Goal: Use online tool/utility: Utilize a website feature to perform a specific function

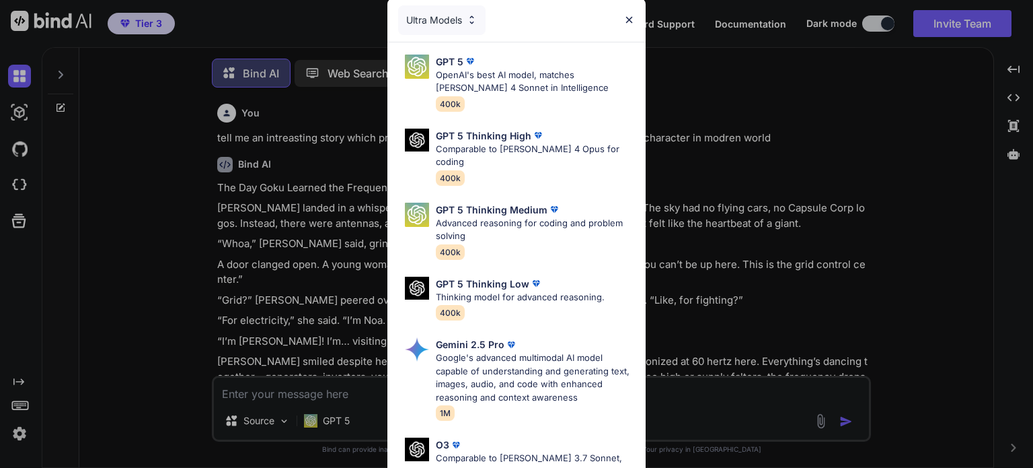
scroll to position [5, 0]
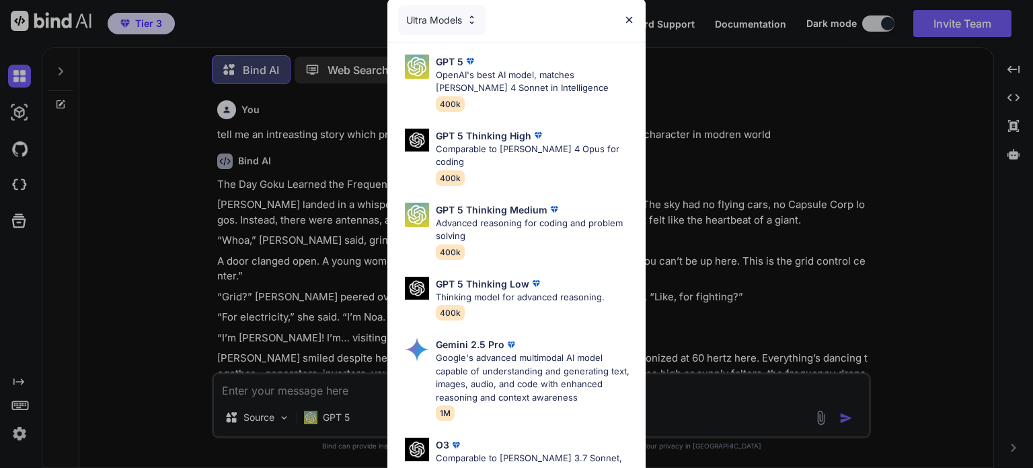
click at [874, 80] on div "Ultra Models GPT 5 OpenAI's best AI model, matches [PERSON_NAME] 4 Sonnet in In…" at bounding box center [516, 234] width 1033 height 468
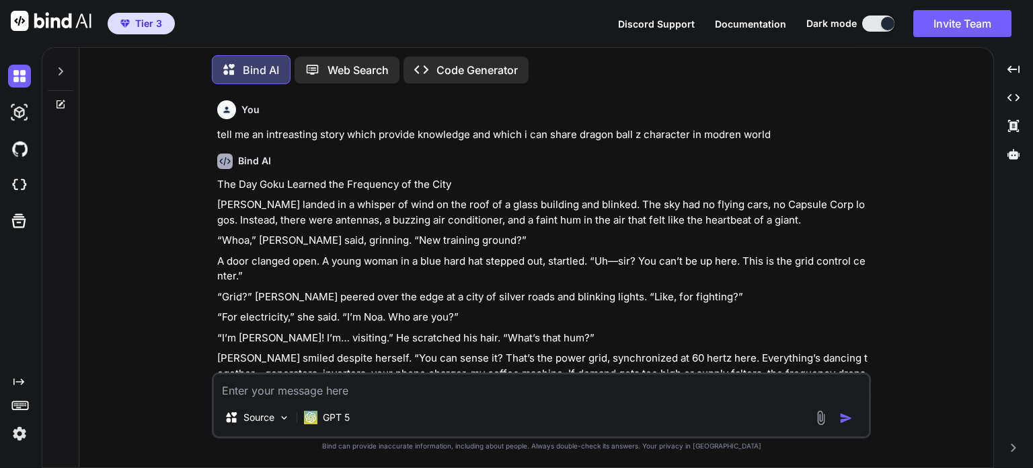
click at [65, 71] on icon at bounding box center [60, 71] width 11 height 11
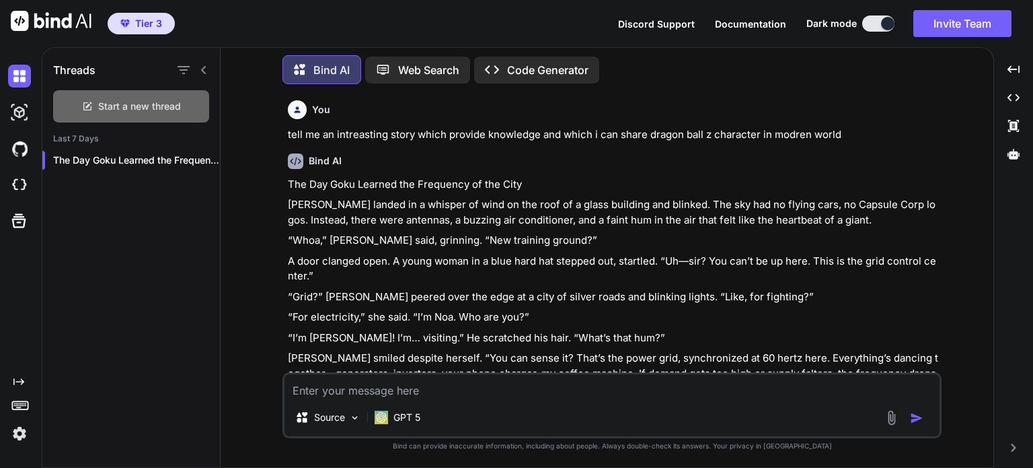
click at [137, 100] on span "Start a new thread" at bounding box center [139, 106] width 83 height 13
type textarea "x"
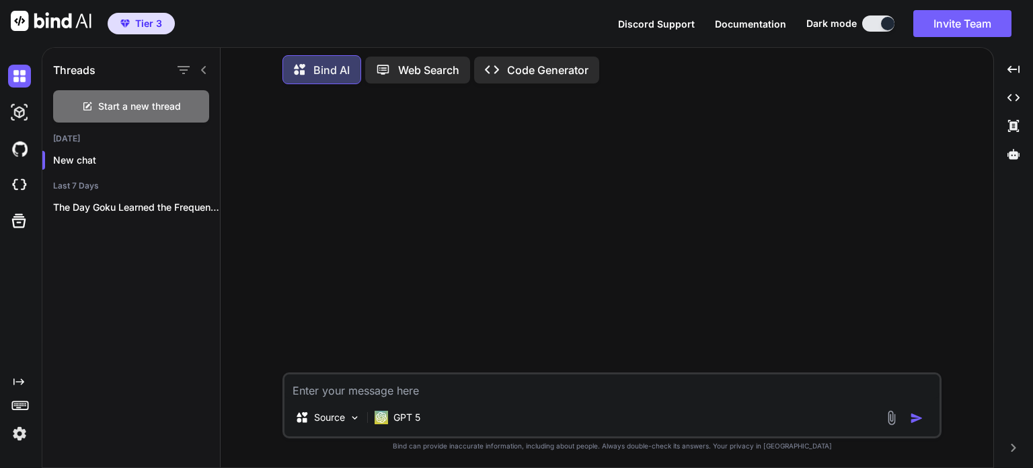
click at [314, 390] on textarea at bounding box center [612, 386] width 655 height 24
paste textarea "if you're not satisfied with your life then watch this video Until the End this…"
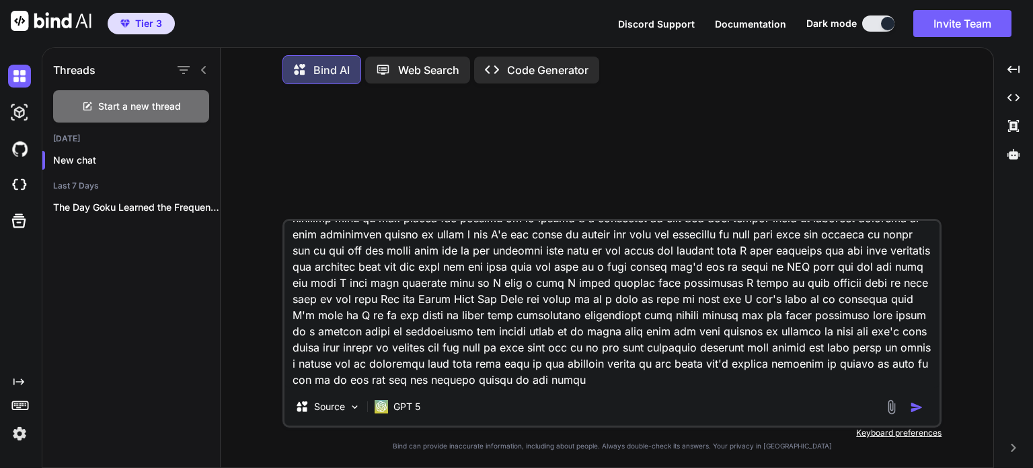
scroll to position [390, 0]
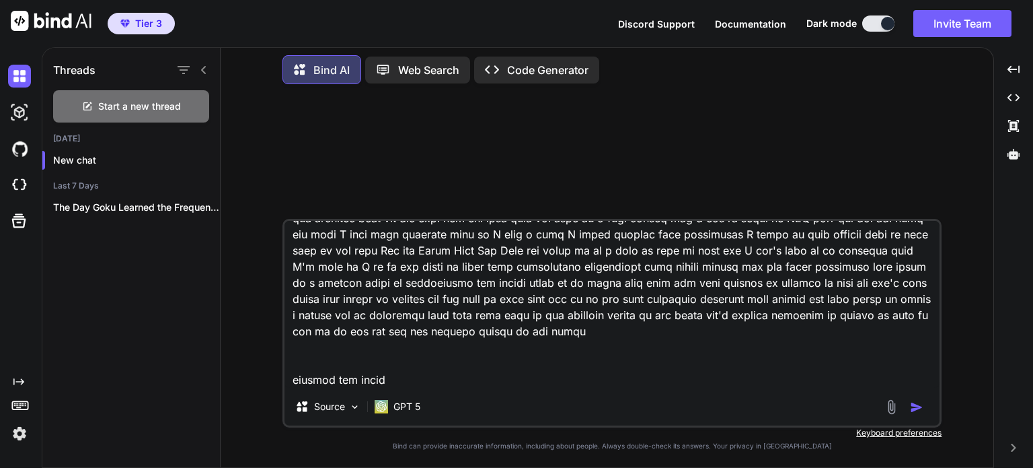
type textarea "if you're not satisfied with your life then watch this video Until the End this…"
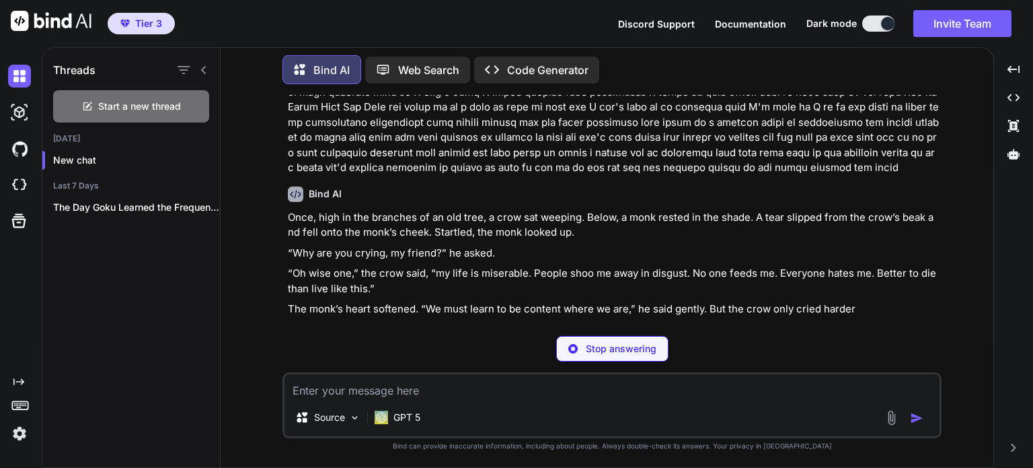
scroll to position [410, 0]
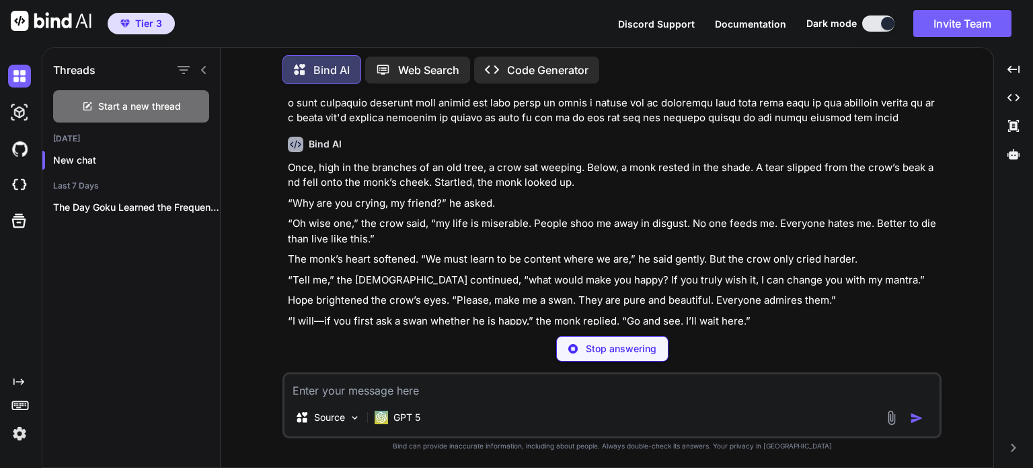
click at [604, 349] on p "Stop answering" at bounding box center [621, 348] width 71 height 13
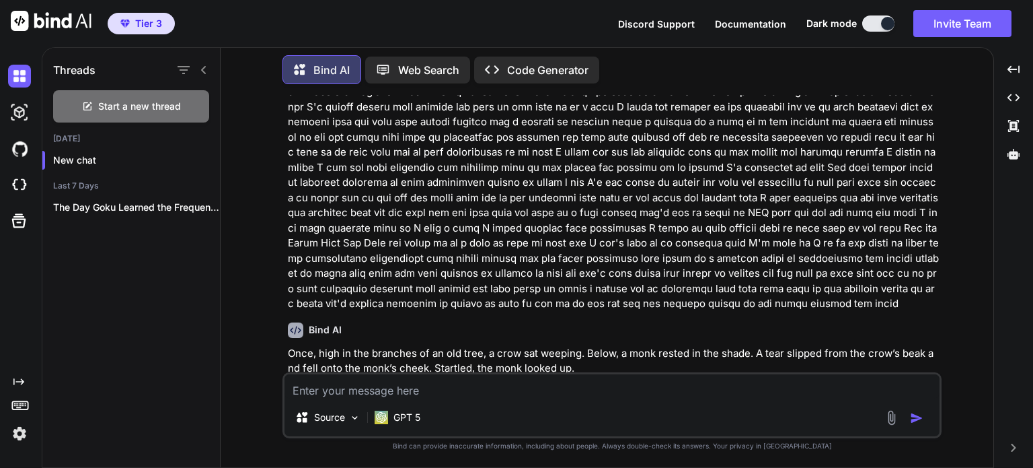
scroll to position [220, 0]
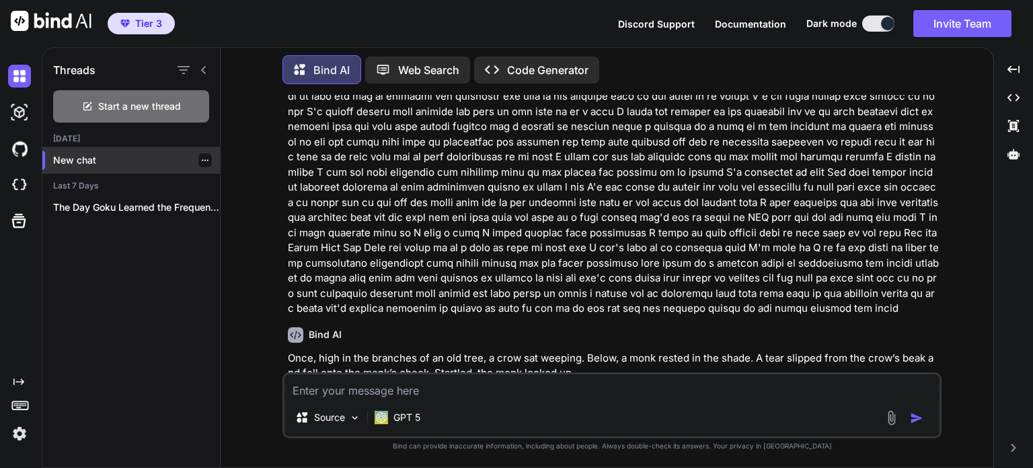
click at [201, 161] on icon "button" at bounding box center [205, 160] width 8 height 8
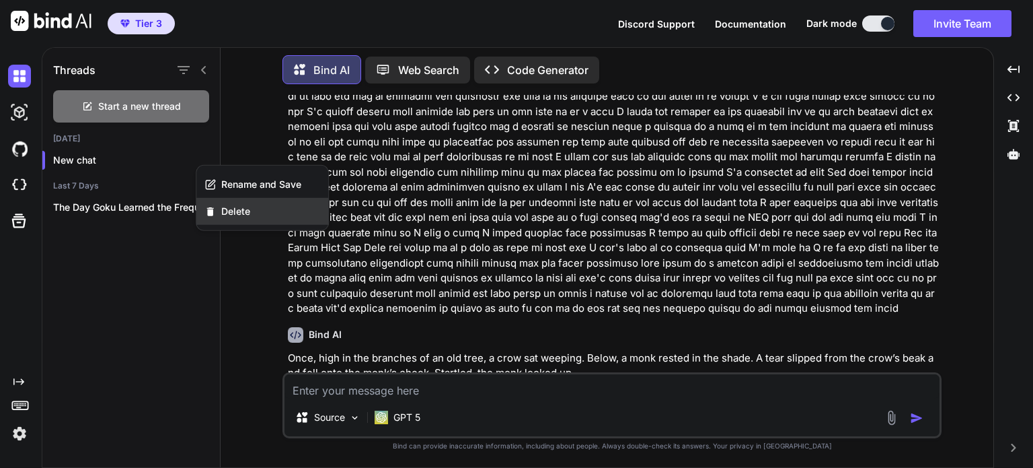
click at [226, 205] on span "Delete" at bounding box center [235, 211] width 29 height 13
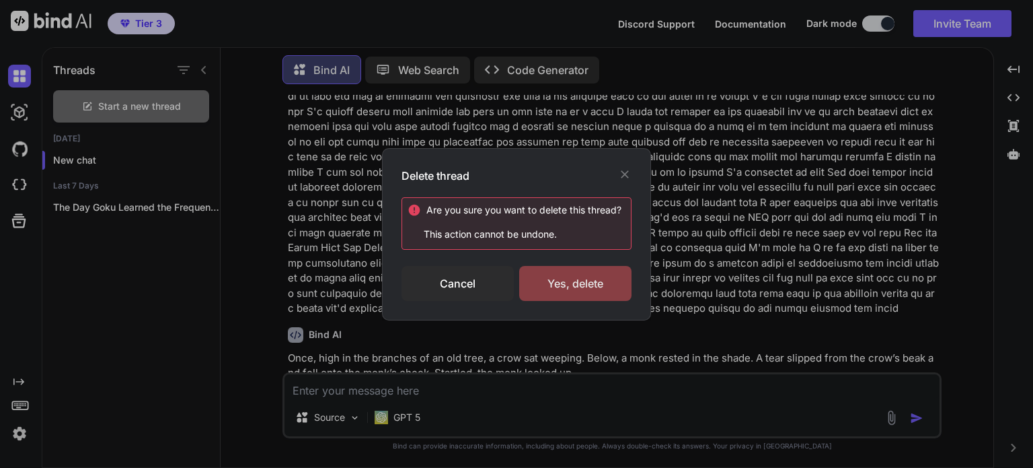
click at [538, 279] on div "Yes, delete" at bounding box center [575, 283] width 112 height 35
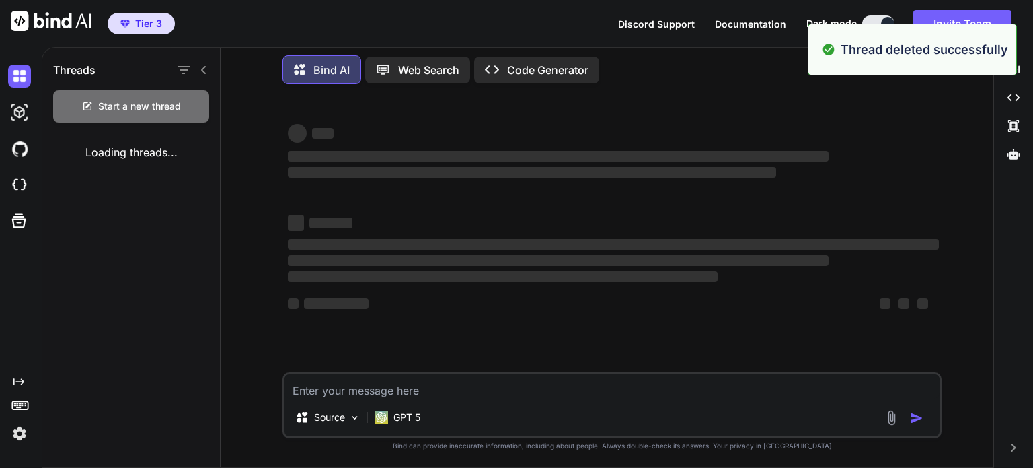
scroll to position [0, 0]
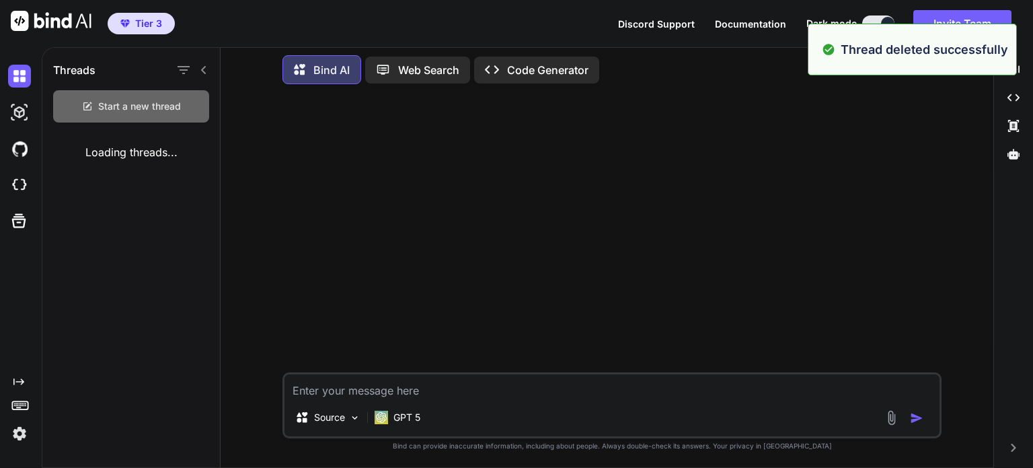
click at [115, 105] on span "Start a new thread" at bounding box center [139, 106] width 83 height 13
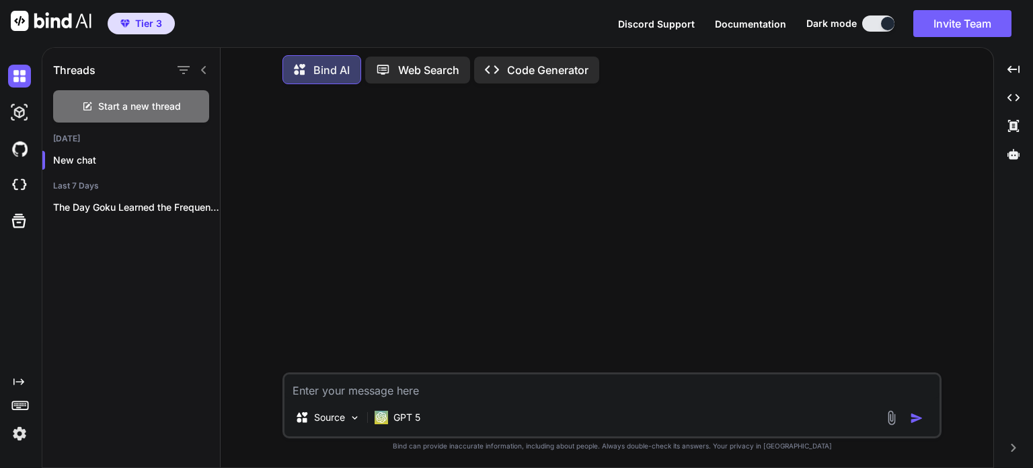
click at [355, 384] on textarea at bounding box center [612, 386] width 655 height 24
paste textarea "if you're not satisfied with your life then watch this video Until the End this…"
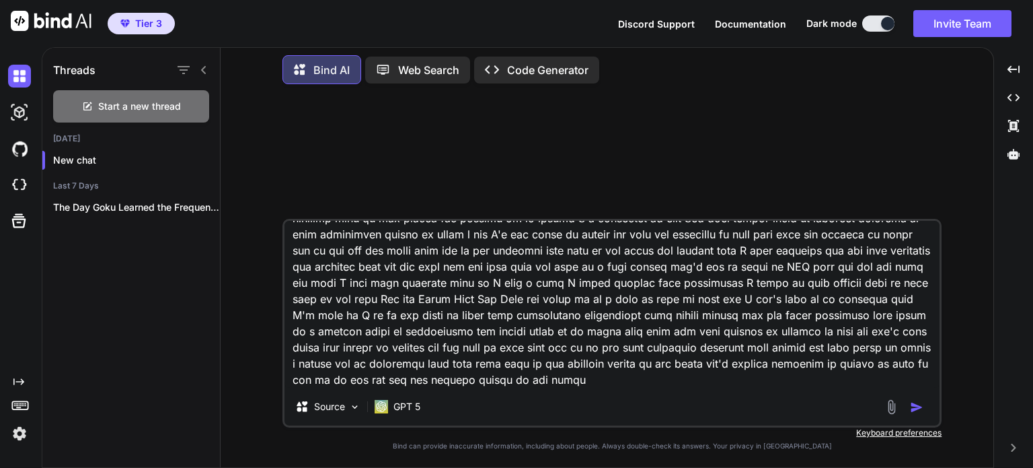
scroll to position [390, 0]
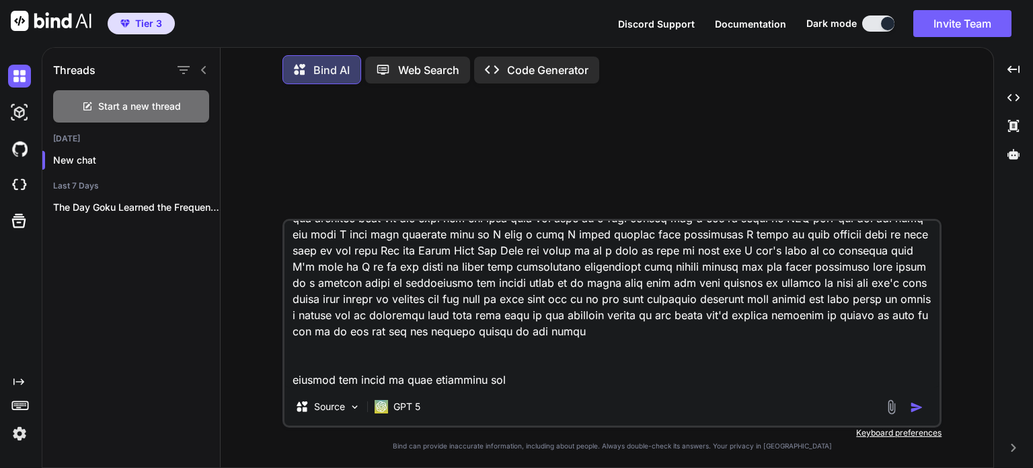
type textarea "if you're not satisfied with your life then watch this video Until the End this…"
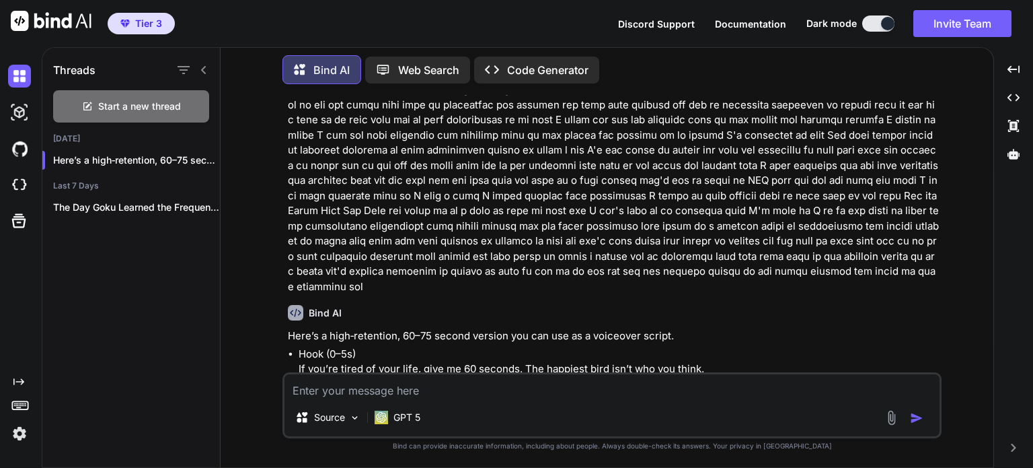
scroll to position [258, 0]
click at [417, 277] on p at bounding box center [613, 81] width 651 height 424
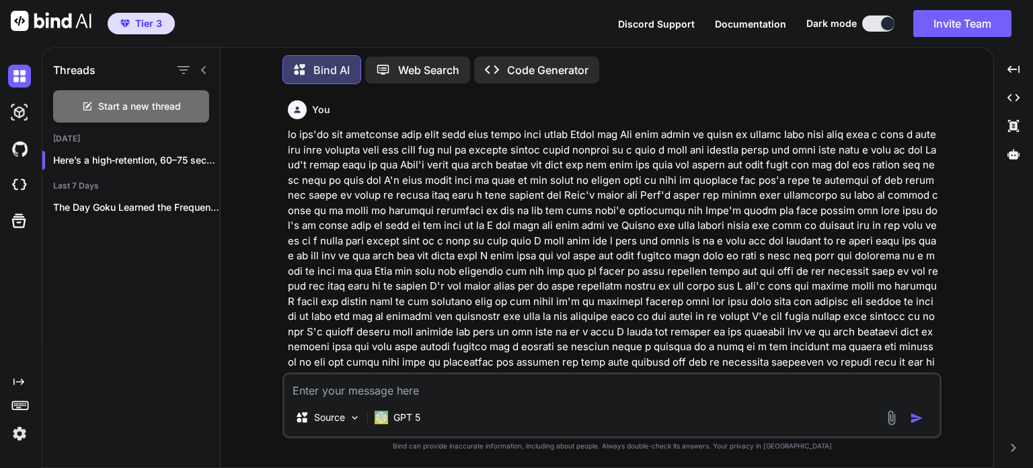
click at [310, 104] on div "You" at bounding box center [613, 109] width 651 height 19
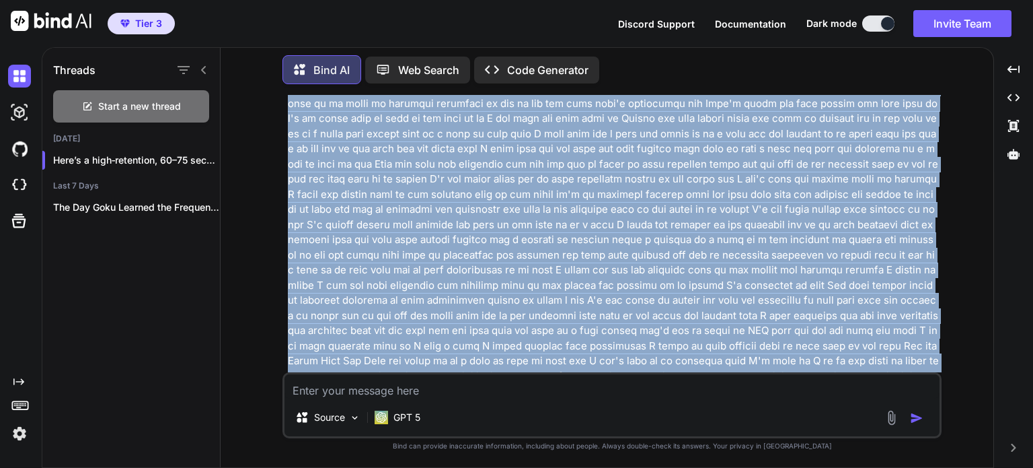
scroll to position [182, 0]
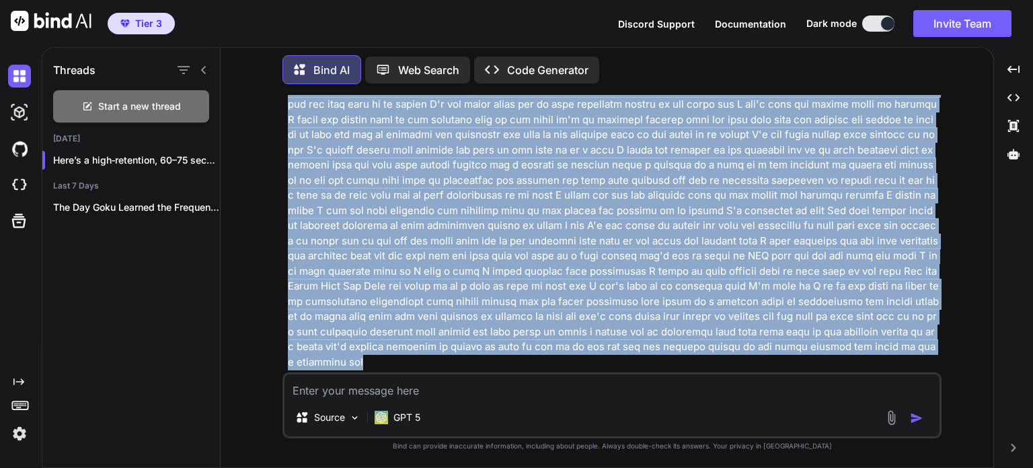
drag, startPoint x: 283, startPoint y: 141, endPoint x: 442, endPoint y: 360, distance: 270.6
click at [442, 360] on div "You Bind AI Here’s a high‑retention, 60–75 second version you can use as a voic…" at bounding box center [612, 281] width 659 height 372
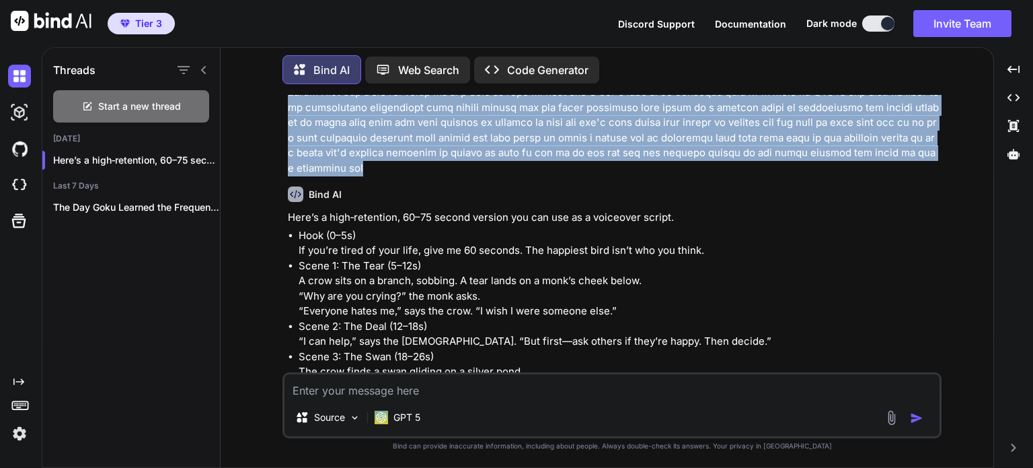
scroll to position [377, 0]
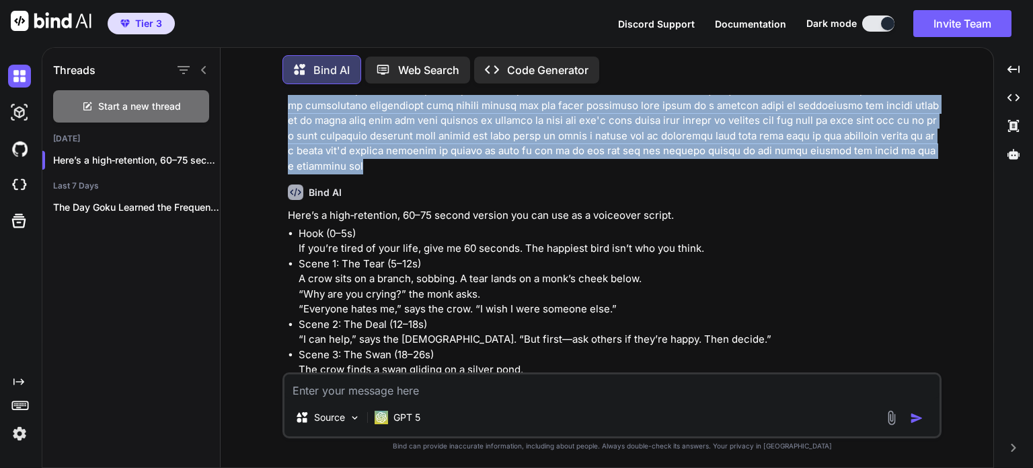
copy p "if you're not satisfied with your life then watch this video Until the End this…"
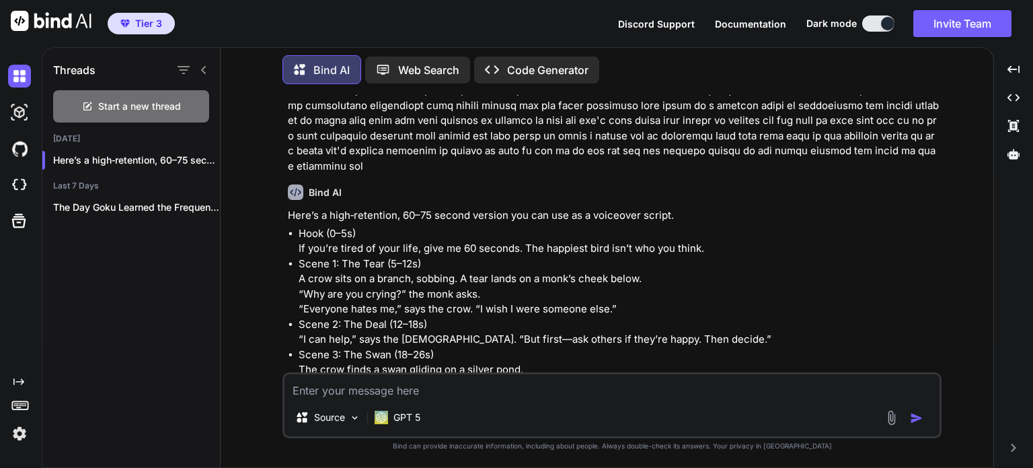
click at [395, 385] on textarea at bounding box center [612, 386] width 655 height 24
paste textarea "if you're not satisfied with your life then watch this video Until the End this…"
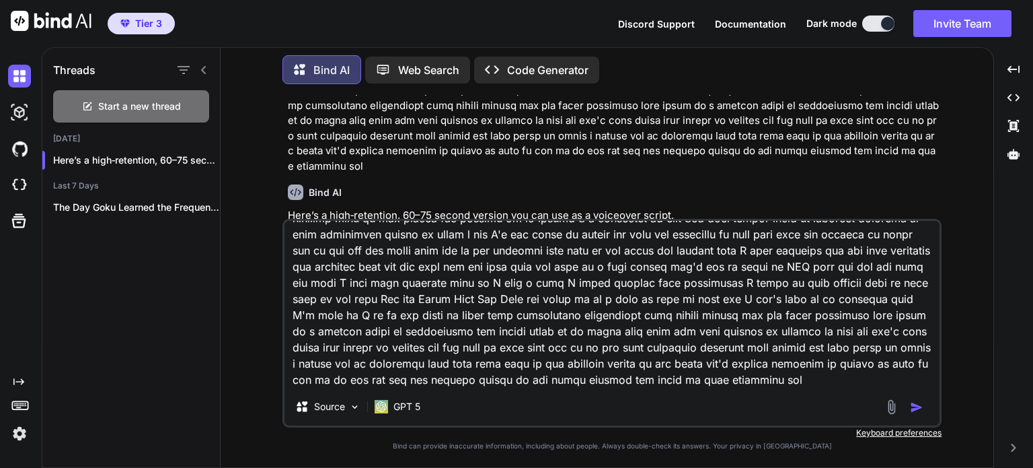
scroll to position [390, 0]
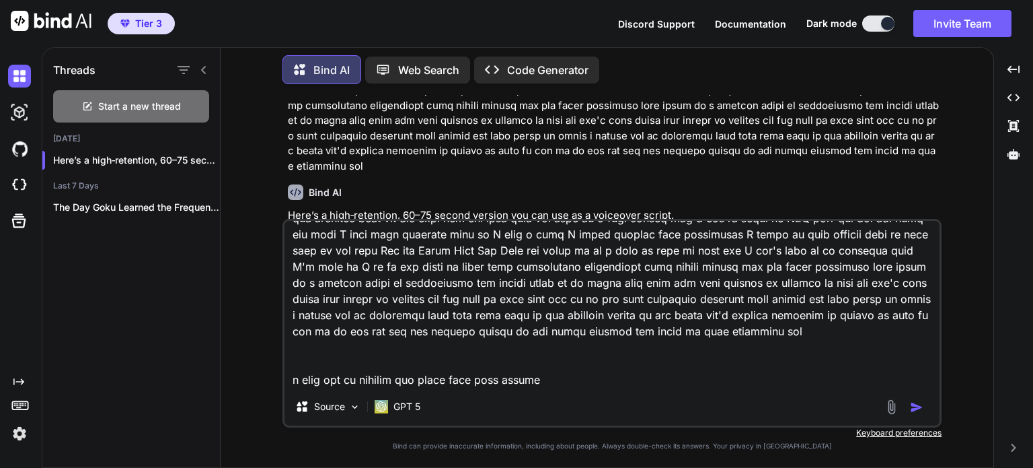
type textarea "if you're not satisfied with your life then watch this video Until the End this…"
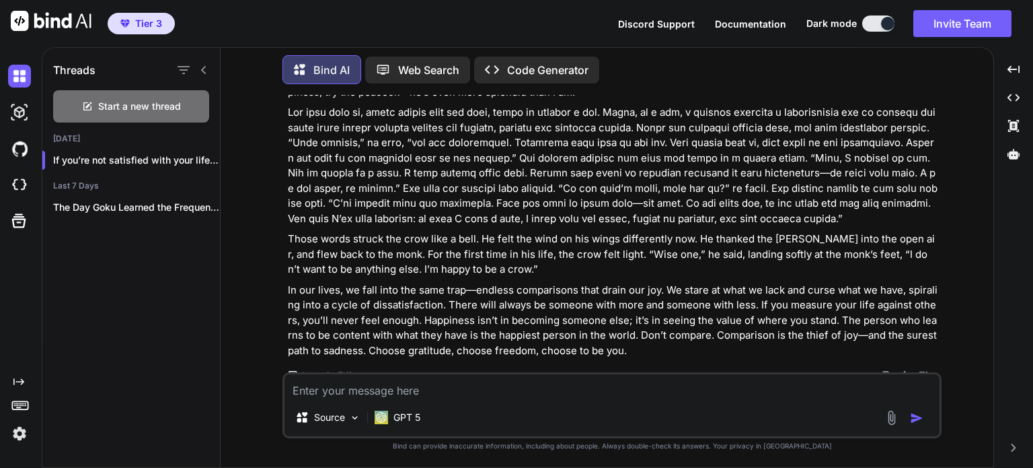
scroll to position [1788, 0]
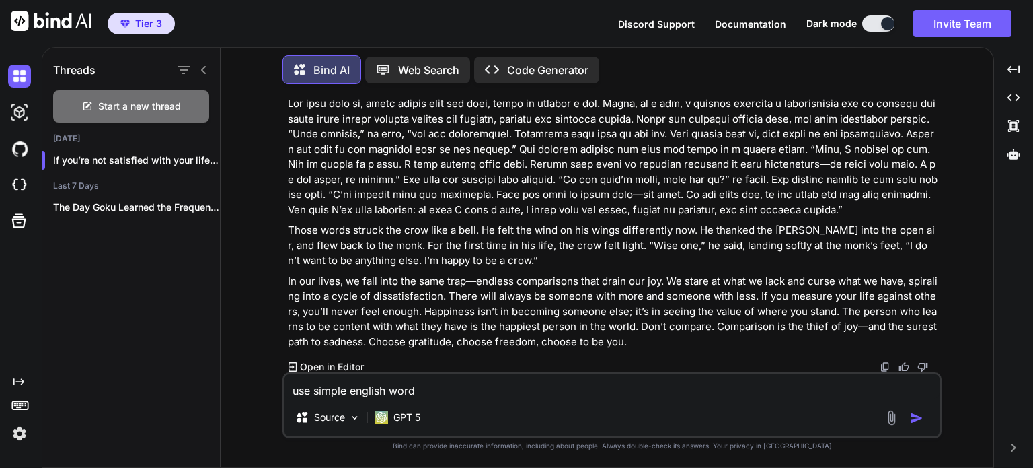
type textarea "use simple english words"
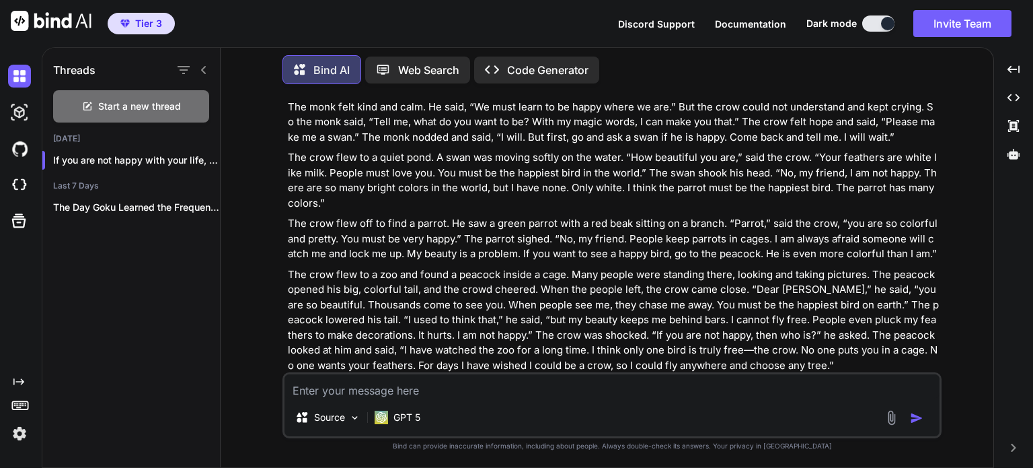
scroll to position [2355, 0]
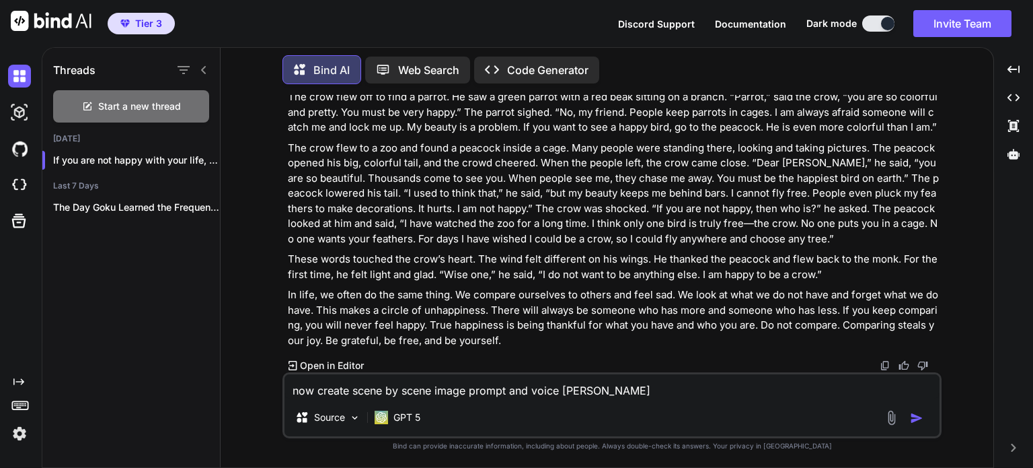
type textarea "now create scene by scene image prompt and voice over"
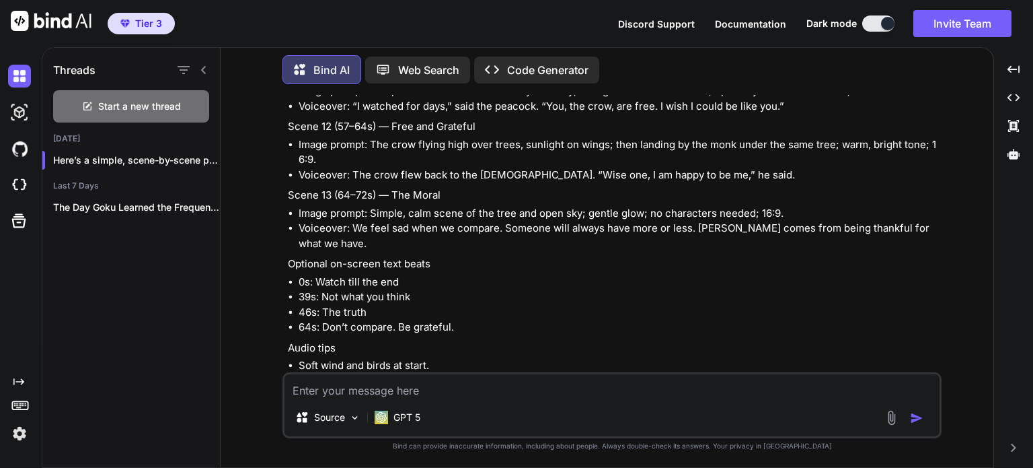
scroll to position [3514, 0]
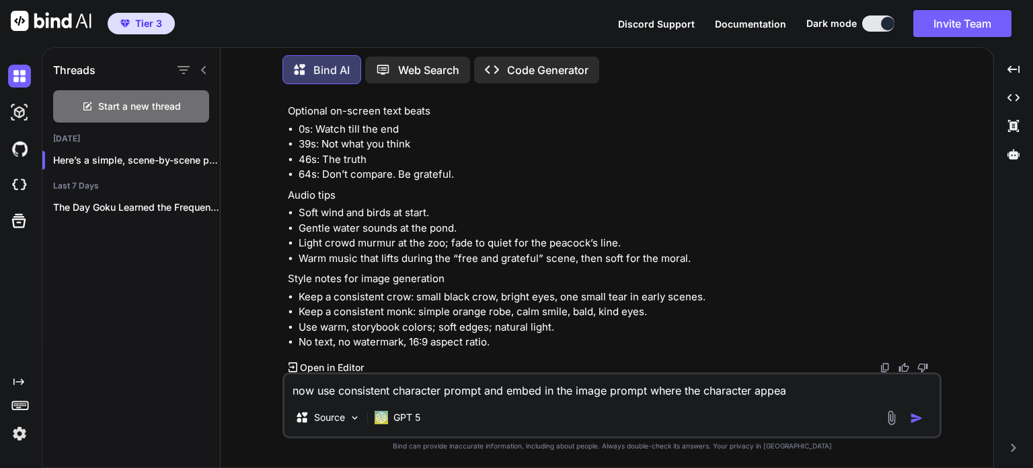
type textarea "now use consistent character prompt and embed in the image prompt where the cha…"
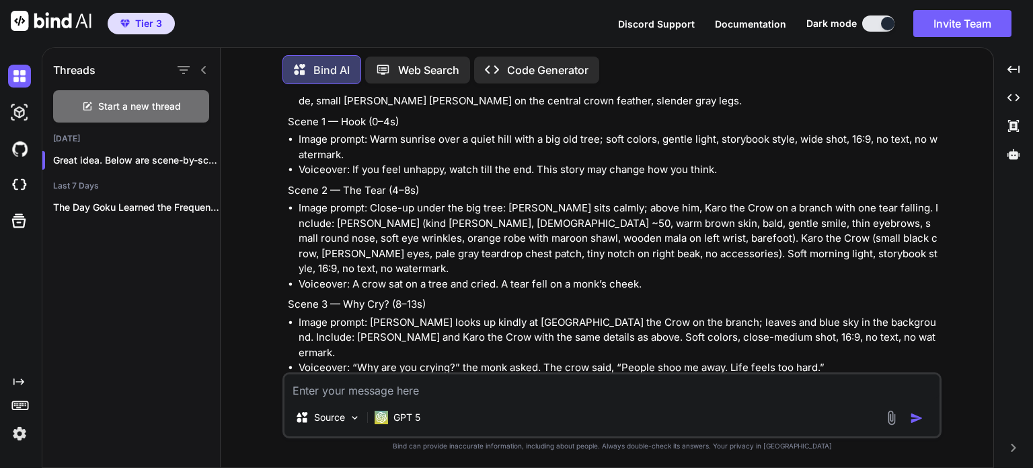
scroll to position [4066, 0]
drag, startPoint x: 542, startPoint y: 194, endPoint x: 694, endPoint y: 197, distance: 152.1
click at [694, 200] on li "Image prompt: Close-up under the big tree: [PERSON_NAME] sits calmly; above him…" at bounding box center [619, 238] width 641 height 76
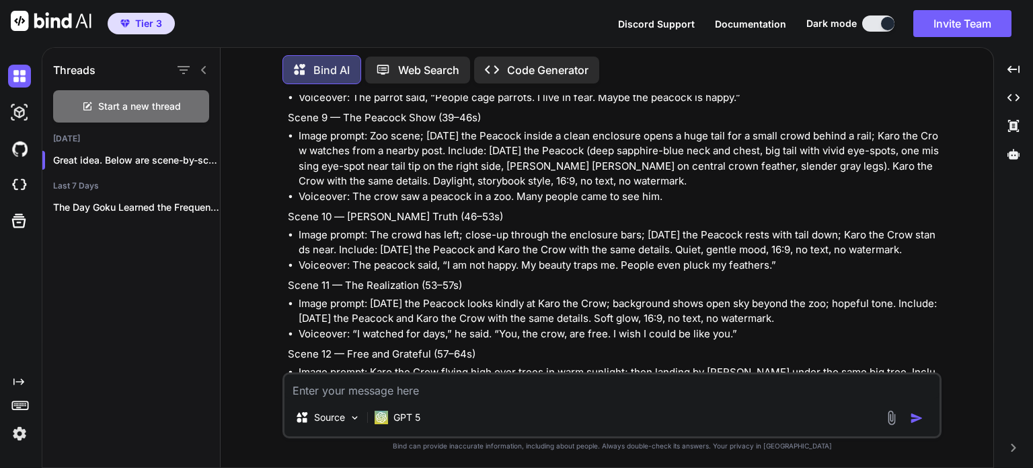
scroll to position [4793, 0]
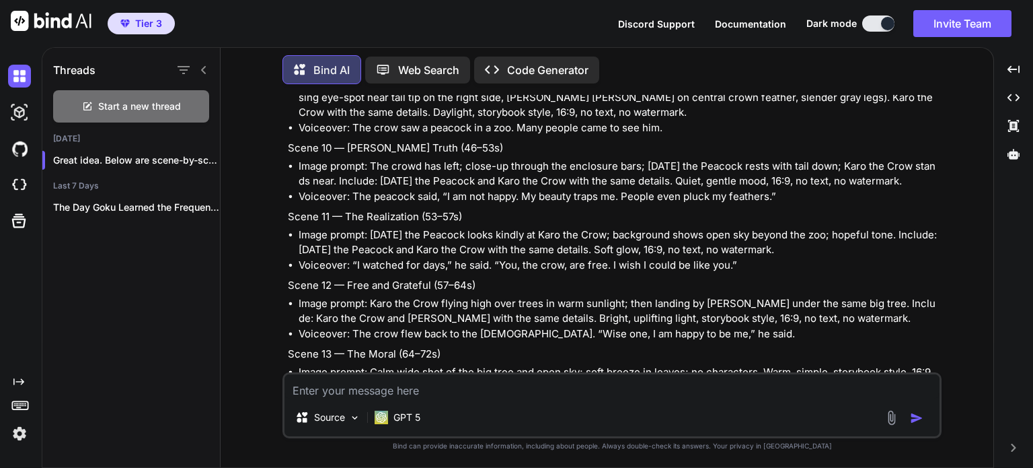
click at [438, 382] on textarea at bounding box center [612, 386] width 655 height 24
type textarea "final combine with character information image prompt for all scenes"
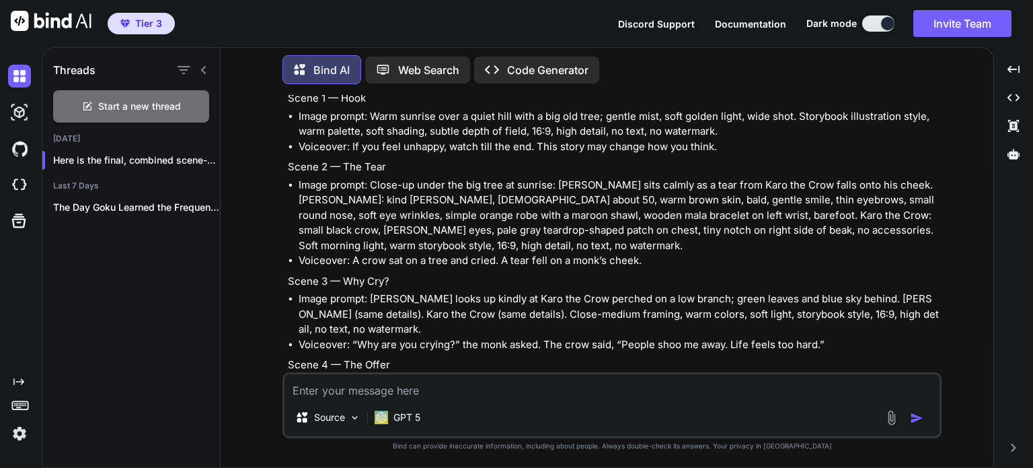
scroll to position [5268, 0]
click at [622, 375] on li "Image prompt: Under the tree, [PERSON_NAME] speaks with a calm, open hand gestu…" at bounding box center [619, 398] width 641 height 46
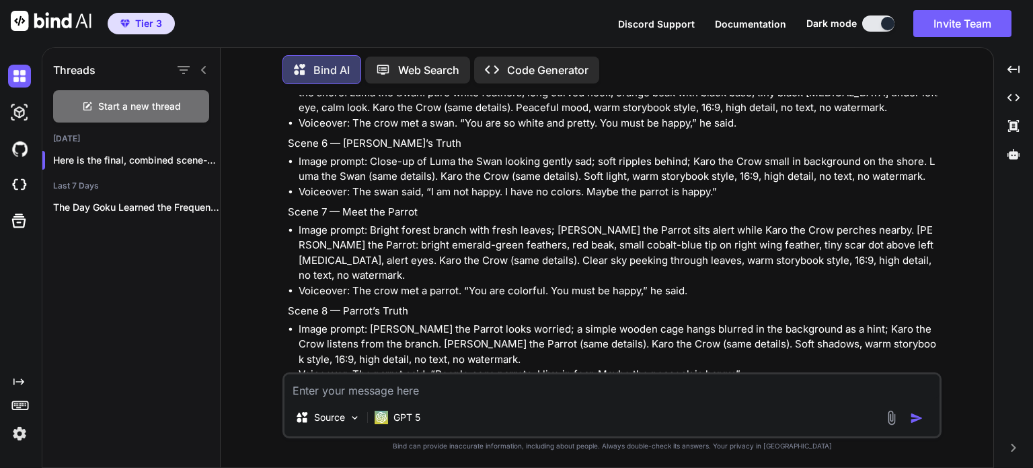
scroll to position [6018, 0]
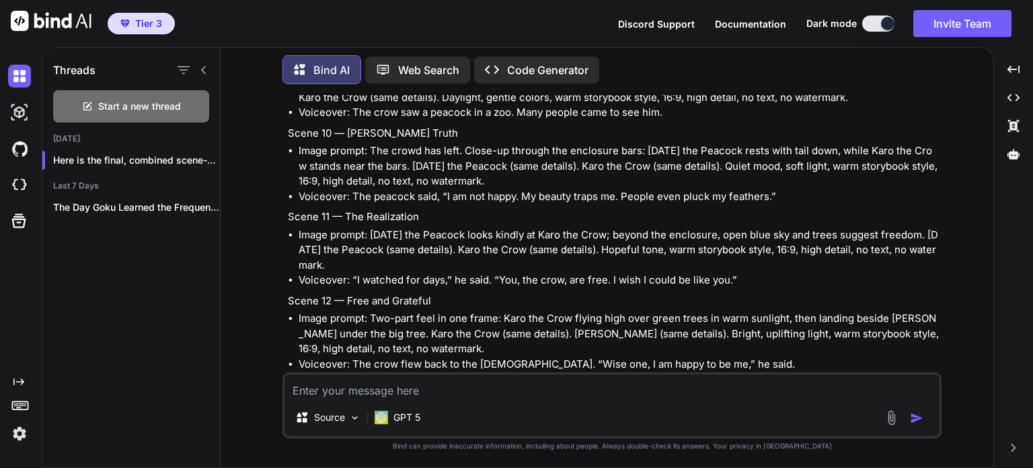
click at [365, 382] on textarea at bounding box center [612, 386] width 655 height 24
type textarea "replace the same details with correct details"
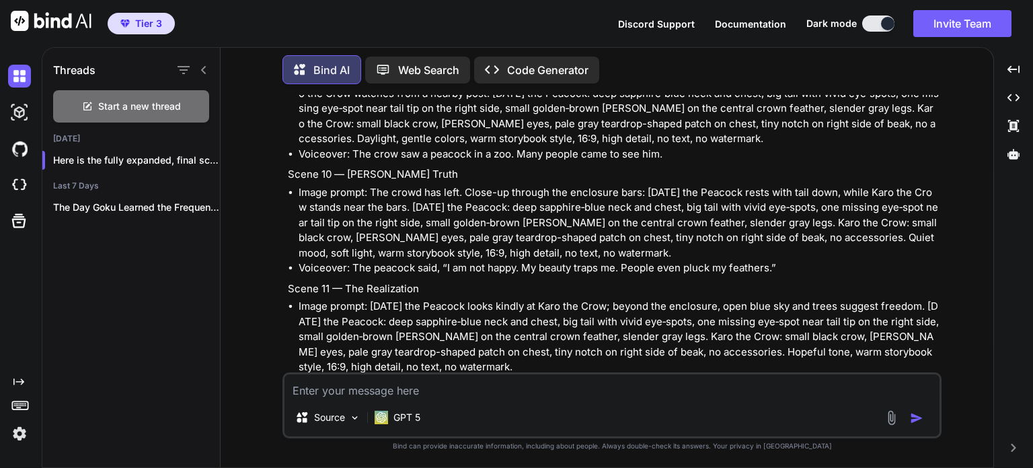
scroll to position [7485, 0]
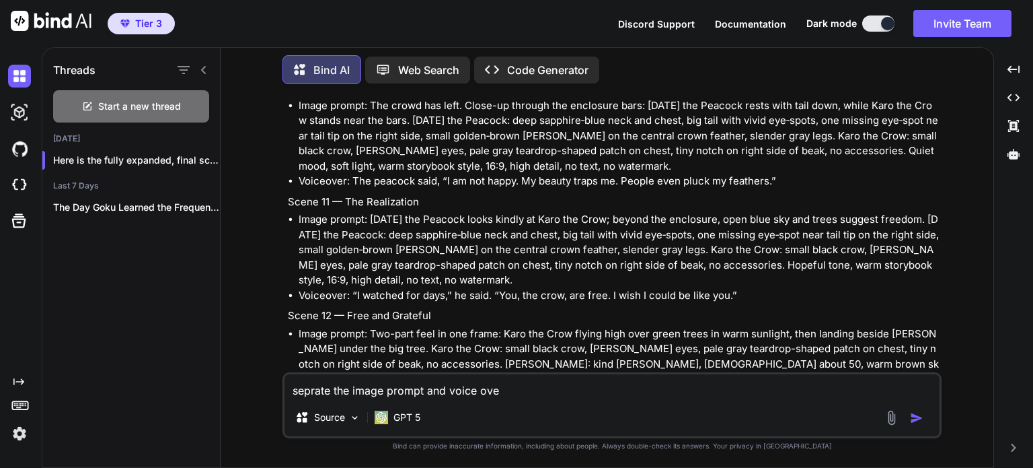
type textarea "seprate the image prompt and voice over"
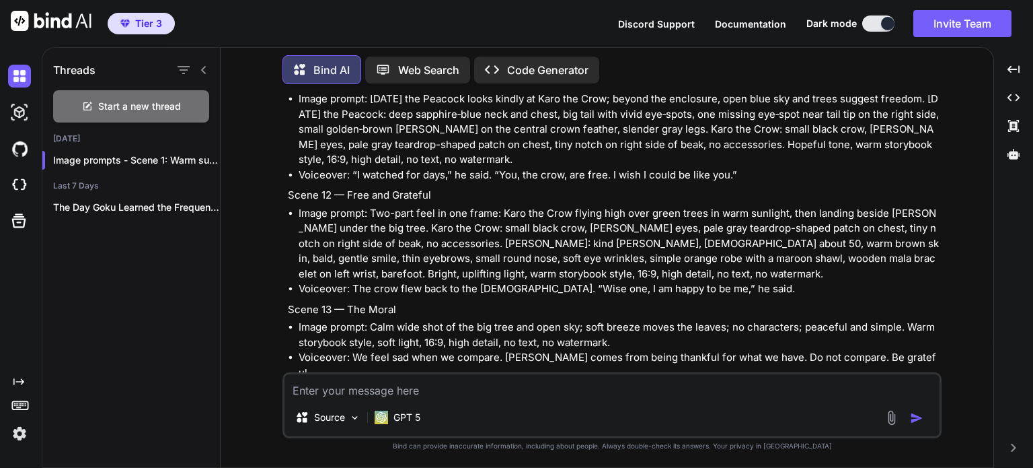
scroll to position [7625, 0]
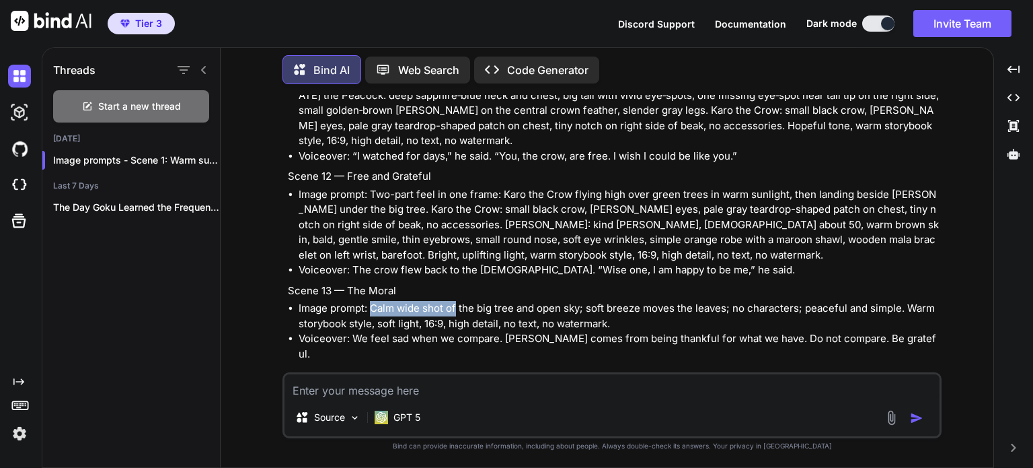
drag, startPoint x: 369, startPoint y: 171, endPoint x: 456, endPoint y: 165, distance: 86.3
click at [456, 301] on li "Image prompt: Calm wide shot of the big tree and open sky; soft breeze moves th…" at bounding box center [619, 316] width 641 height 30
click at [367, 301] on li "Image prompt: Calm wide shot of the big tree and open sky; soft breeze moves th…" at bounding box center [619, 316] width 641 height 30
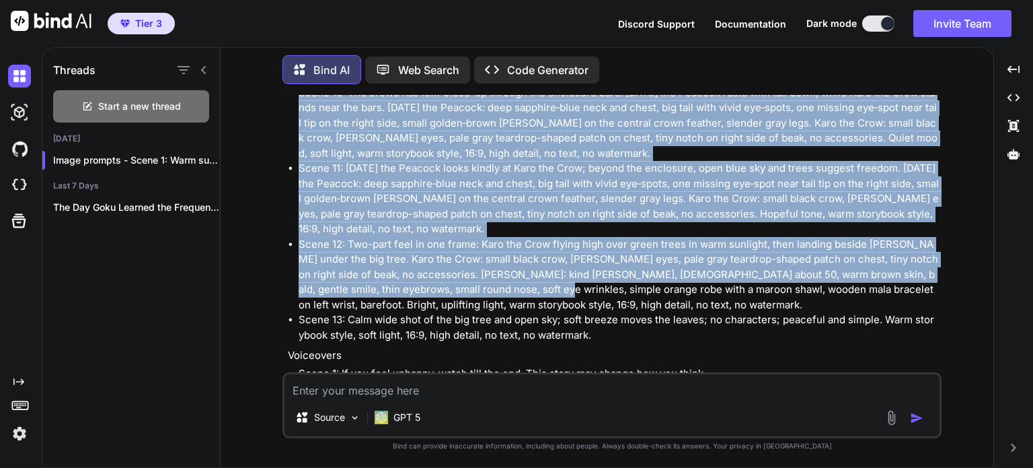
scroll to position [8595, 0]
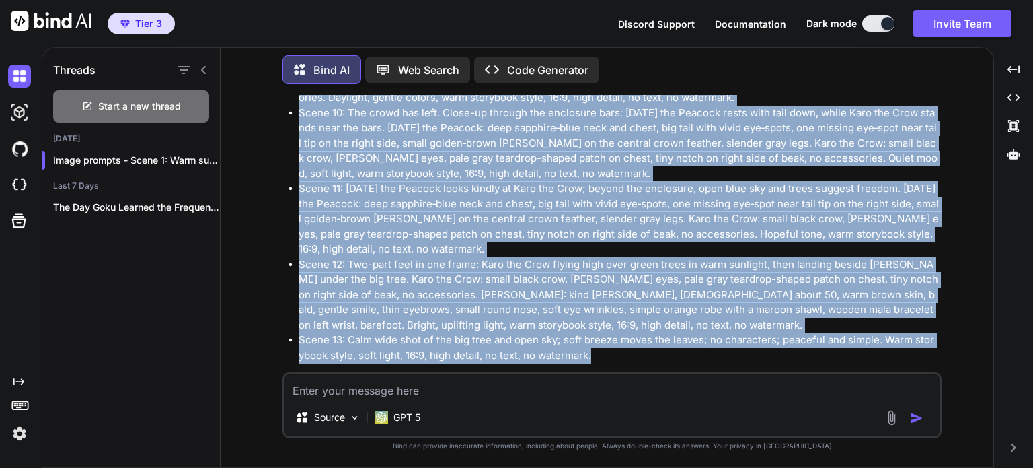
drag, startPoint x: 296, startPoint y: 136, endPoint x: 591, endPoint y: 172, distance: 296.9
copy ul "Lorem 2: Ipsu dolorsi amet c adipi elit sedd e tem inc utla; etdolo magn, aliq …"
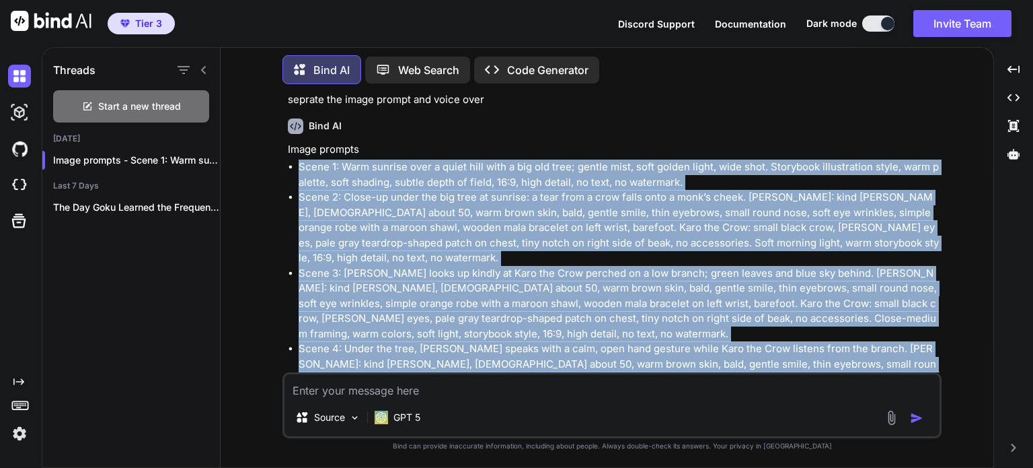
scroll to position [7952, 0]
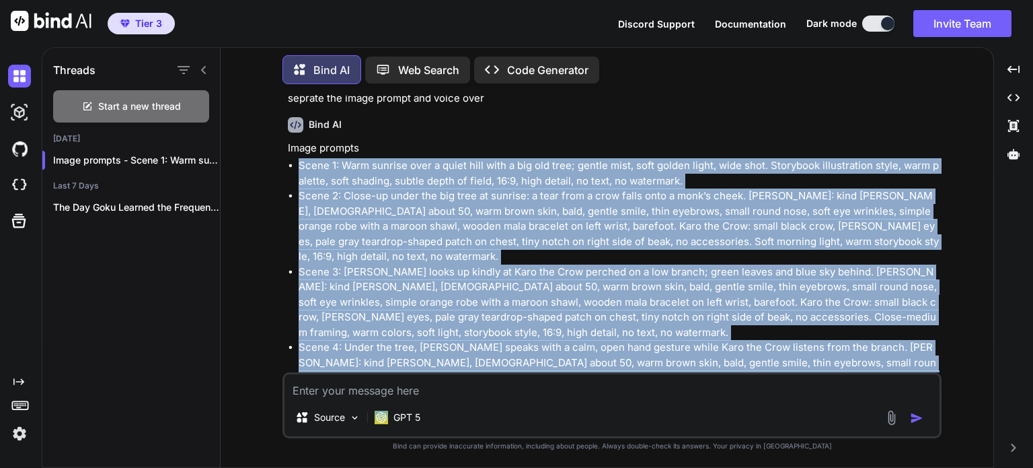
click at [411, 340] on li "Scene 4: Under the tree, [PERSON_NAME] speaks with a calm, open hand gesture wh…" at bounding box center [619, 378] width 641 height 76
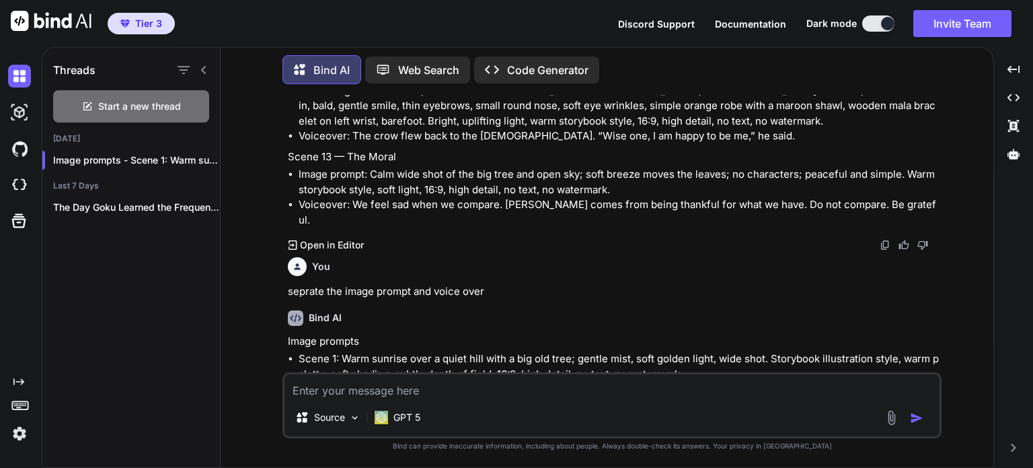
scroll to position [7761, 0]
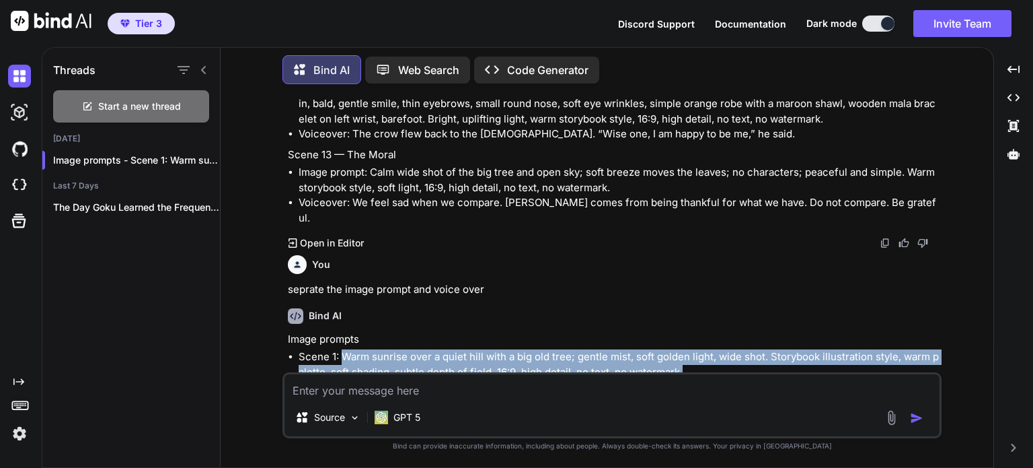
drag, startPoint x: 342, startPoint y: 204, endPoint x: 684, endPoint y: 217, distance: 342.7
click at [684, 349] on li "Scene 1: Warm sunrise over a quiet hill with a big old tree; gentle mist, soft …" at bounding box center [619, 364] width 641 height 30
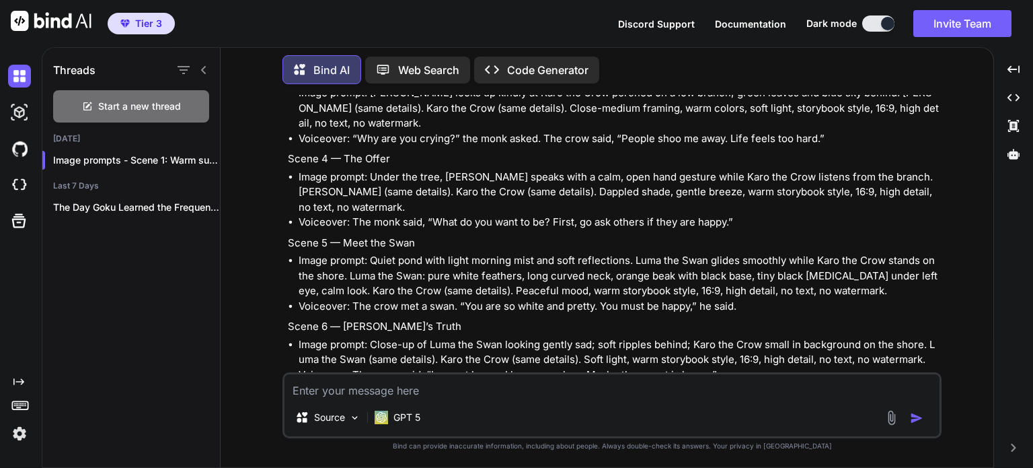
scroll to position [5137, 0]
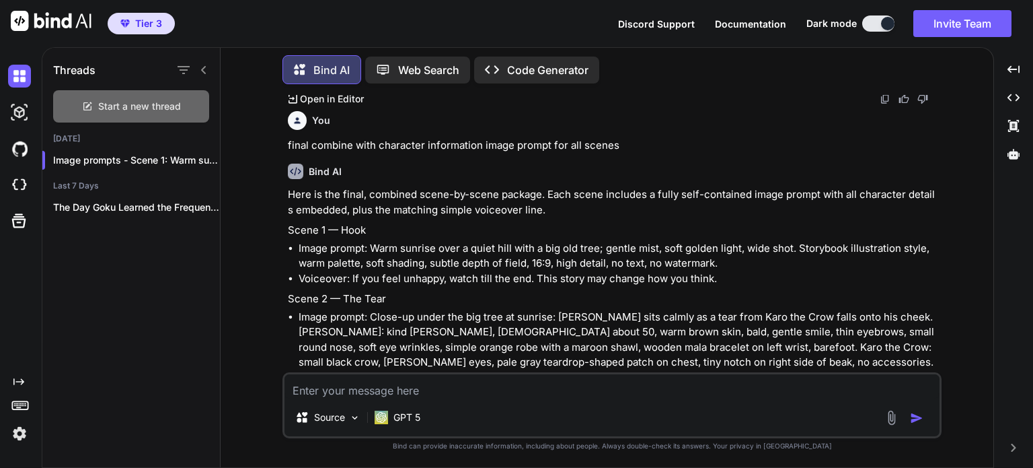
click at [163, 103] on span "Start a new thread" at bounding box center [139, 106] width 83 height 13
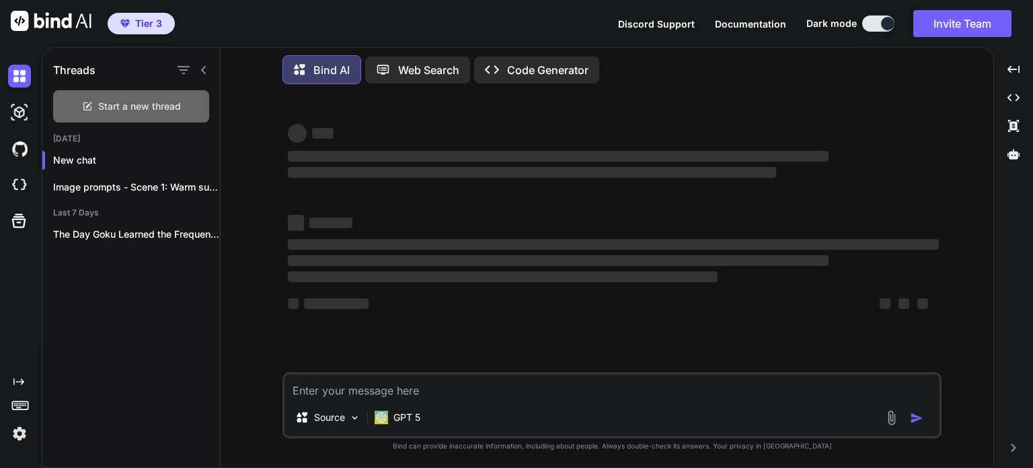
scroll to position [0, 0]
click at [429, 389] on textarea at bounding box center [612, 386] width 655 height 24
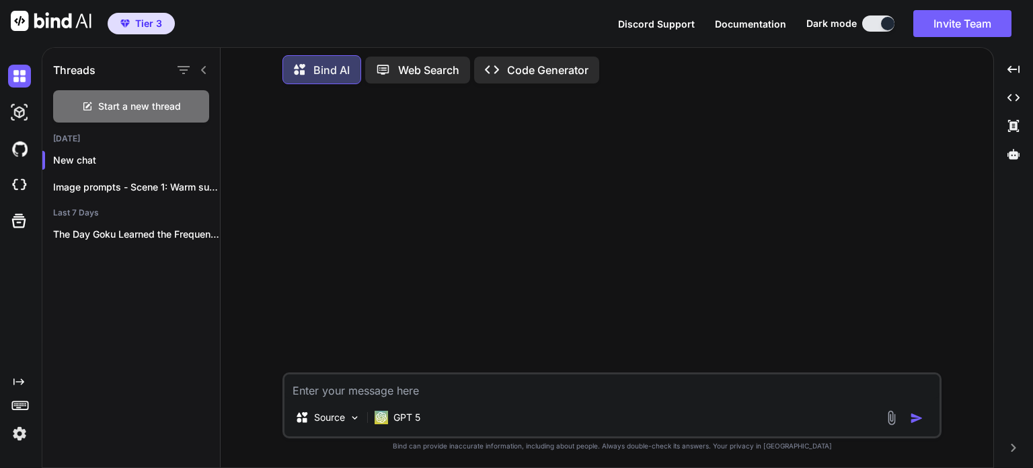
paste textarea "Lorem 8: Ipsu dolorsi amet c adipi elit sedd e tem inc utla; etdolo magn, aliq …"
type textarea "Lorem 8: Ipsu dolorsi amet c adipi elit sedd e tem inc utla; etdolo magn, aliq …"
paste textarea "if you're not satisfied with your life then watch this video Until the End this…"
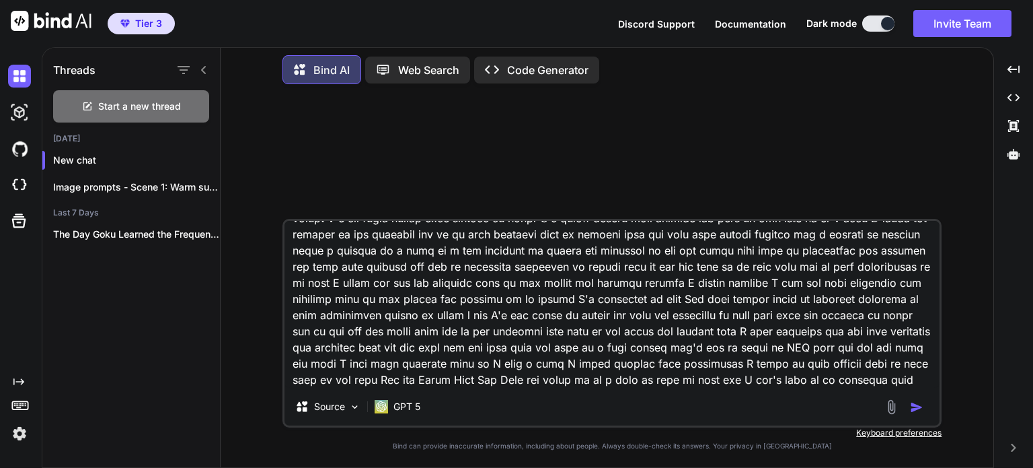
scroll to position [374, 0]
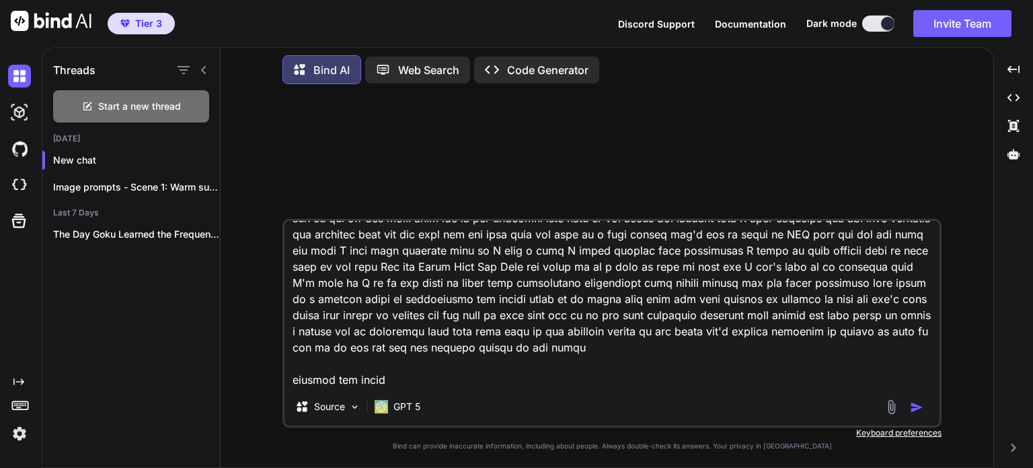
drag, startPoint x: 389, startPoint y: 382, endPoint x: 296, endPoint y: 377, distance: 93.0
click at [296, 377] on textarea at bounding box center [612, 304] width 655 height 167
click at [290, 377] on textarea at bounding box center [612, 304] width 655 height 167
drag, startPoint x: 290, startPoint y: 377, endPoint x: 371, endPoint y: 383, distance: 81.6
click at [371, 383] on textarea at bounding box center [612, 304] width 655 height 167
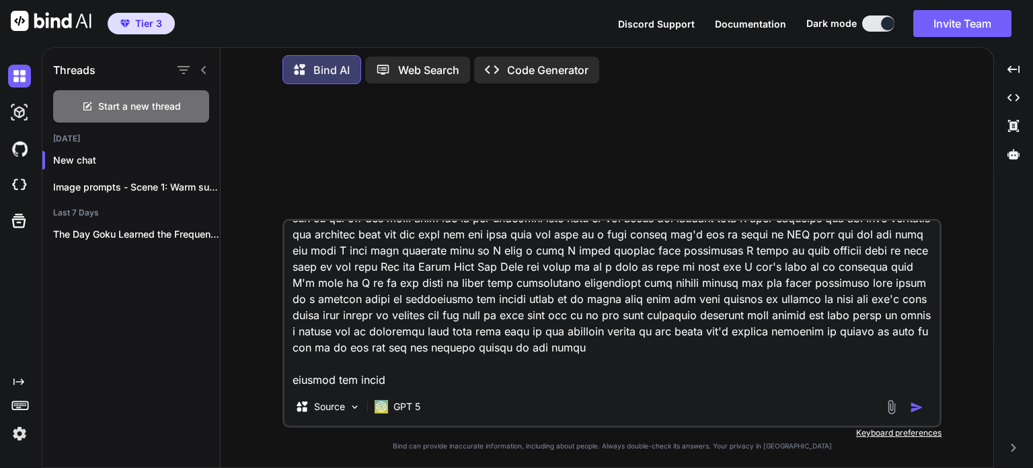
click at [405, 381] on textarea at bounding box center [612, 304] width 655 height 167
type textarea "if you're not satisfied with your life then watch this video Until the End this…"
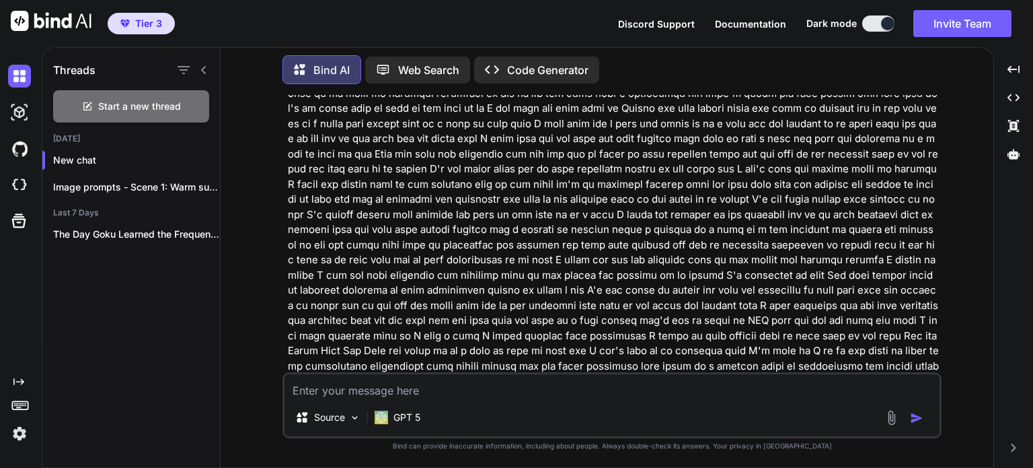
scroll to position [273, 0]
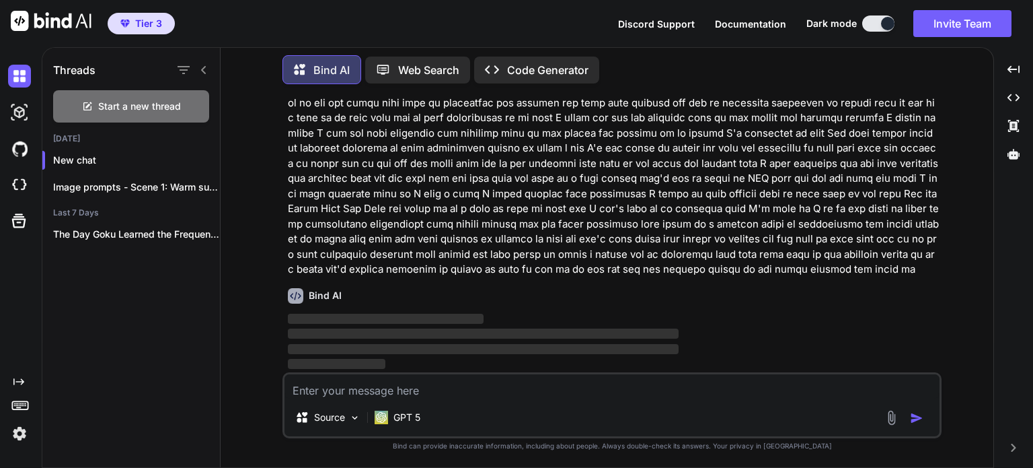
click at [529, 259] on p at bounding box center [613, 72] width 651 height 409
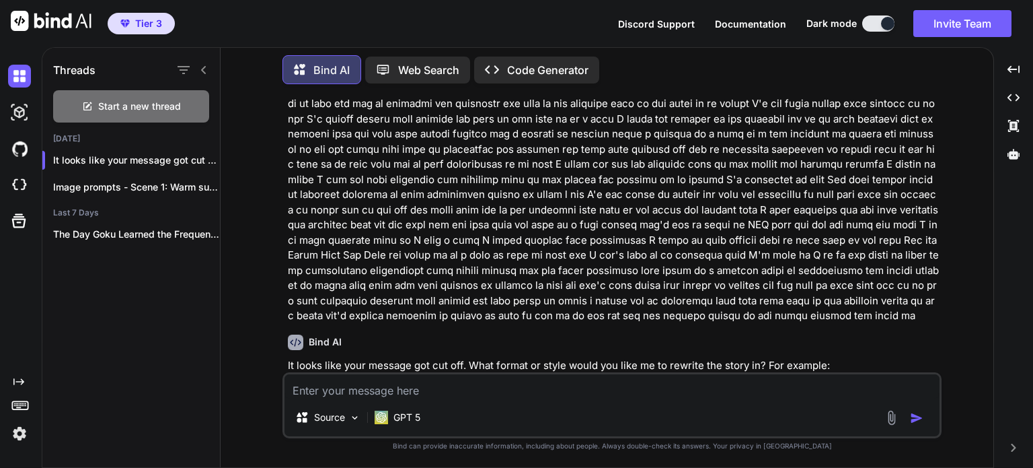
scroll to position [396, 0]
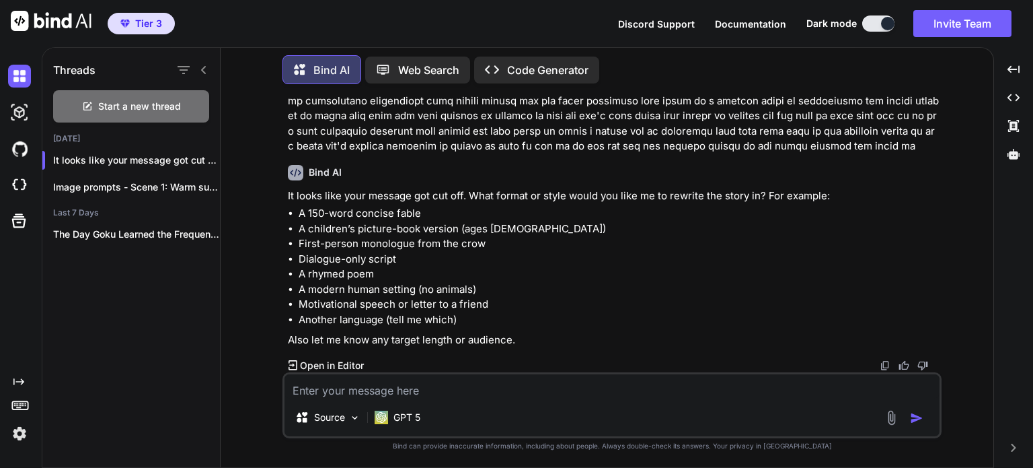
click at [439, 390] on textarea at bounding box center [612, 386] width 655 height 24
click at [462, 385] on textarea at bounding box center [612, 386] width 655 height 24
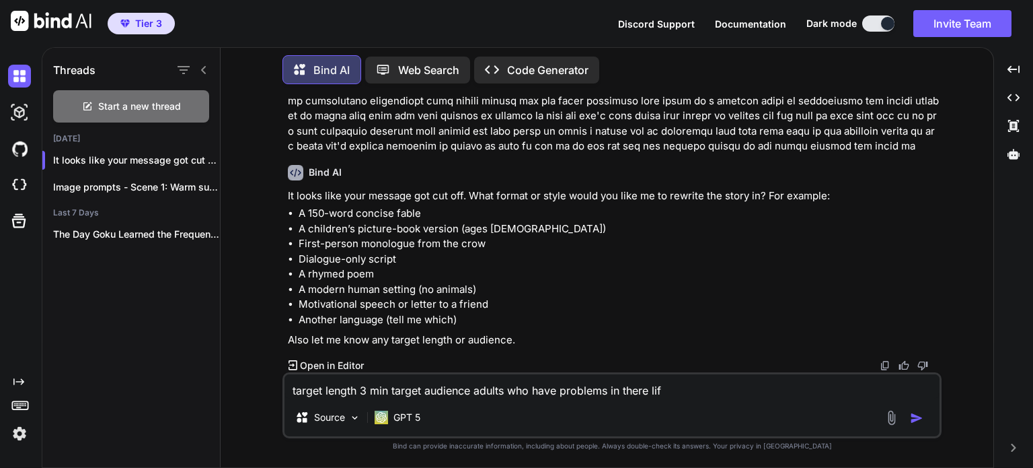
type textarea "target length 3 min target audience adults who have problems in there life"
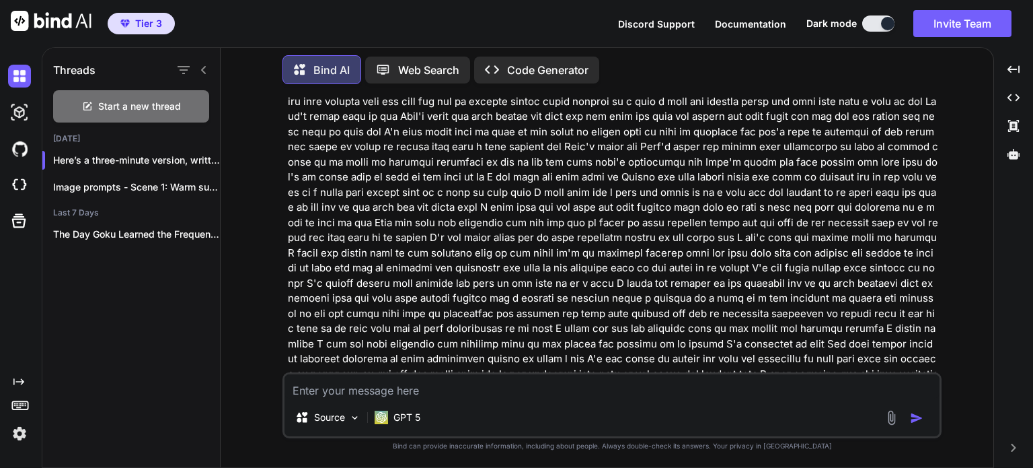
scroll to position [0, 0]
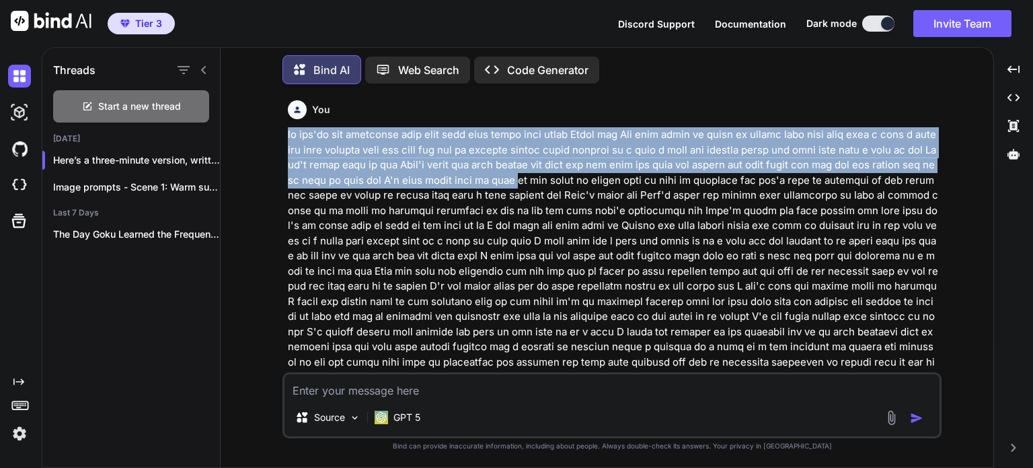
drag, startPoint x: 287, startPoint y: 135, endPoint x: 537, endPoint y: 182, distance: 254.7
click at [537, 182] on div "You Bind AI It looks like your message got cut off. What format or style would …" at bounding box center [613, 233] width 657 height 277
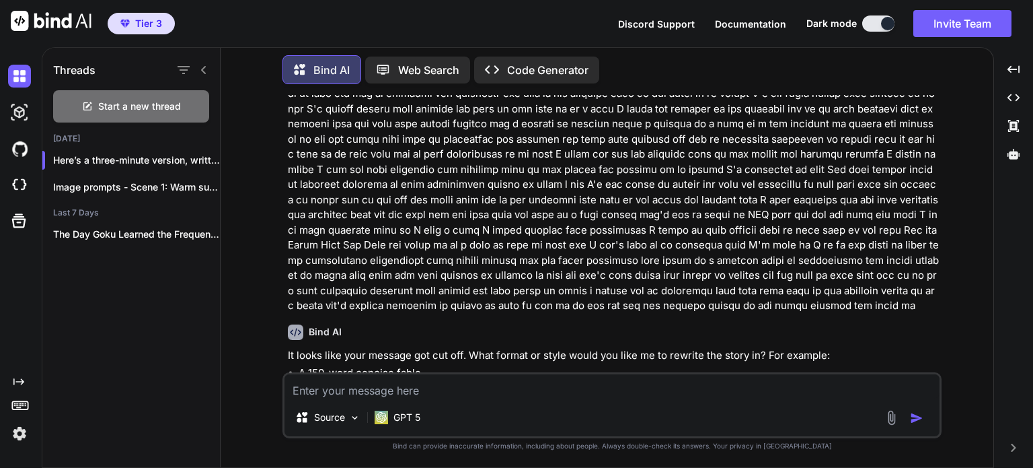
scroll to position [222, 0]
